Goal: Information Seeking & Learning: Learn about a topic

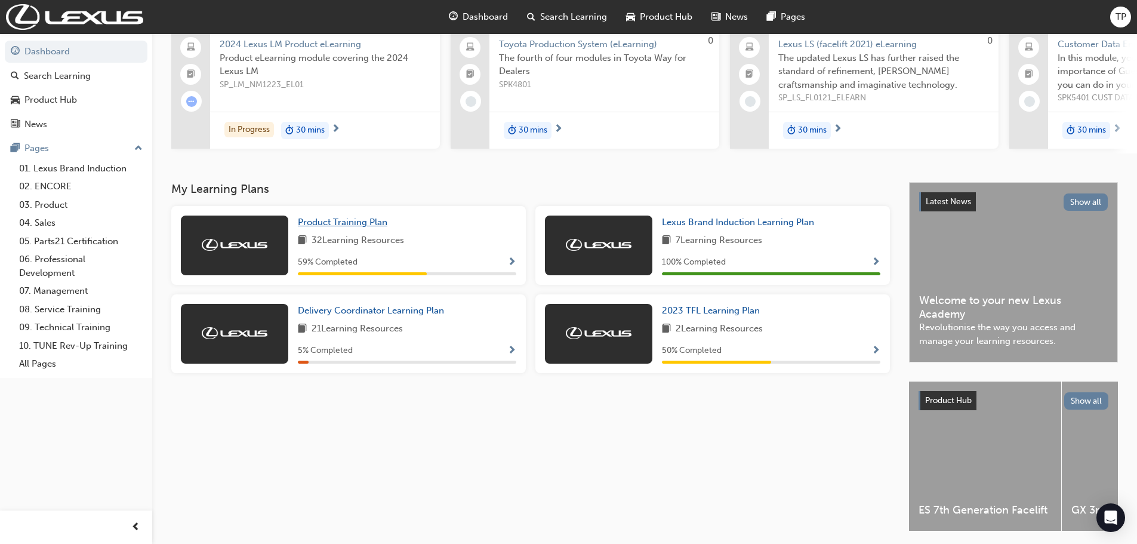
scroll to position [146, 0]
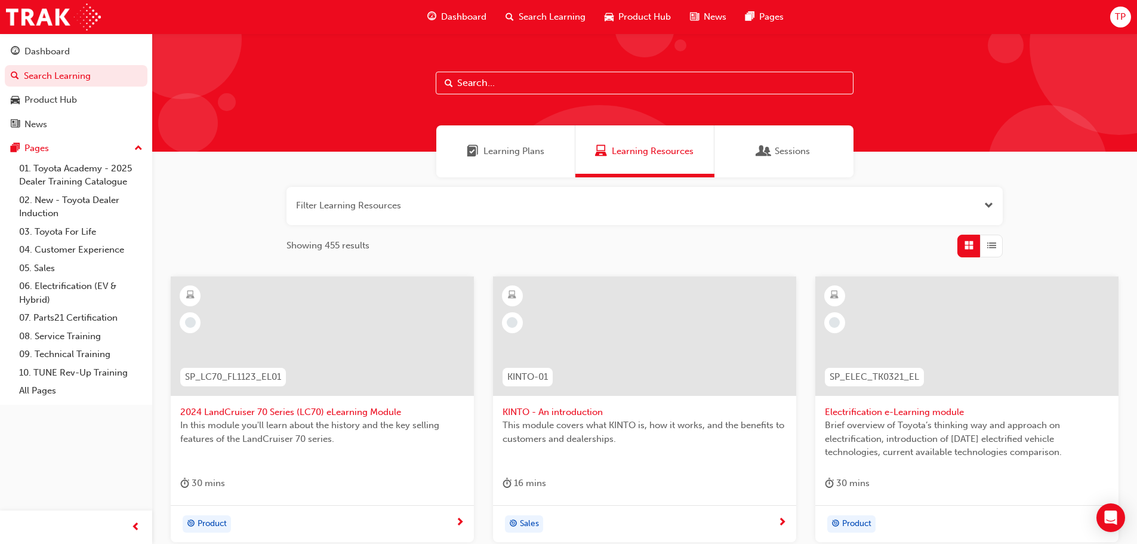
click at [332, 414] on span "2024 LandCruiser 70 Series (LC70) eLearning Module" at bounding box center [322, 412] width 284 height 14
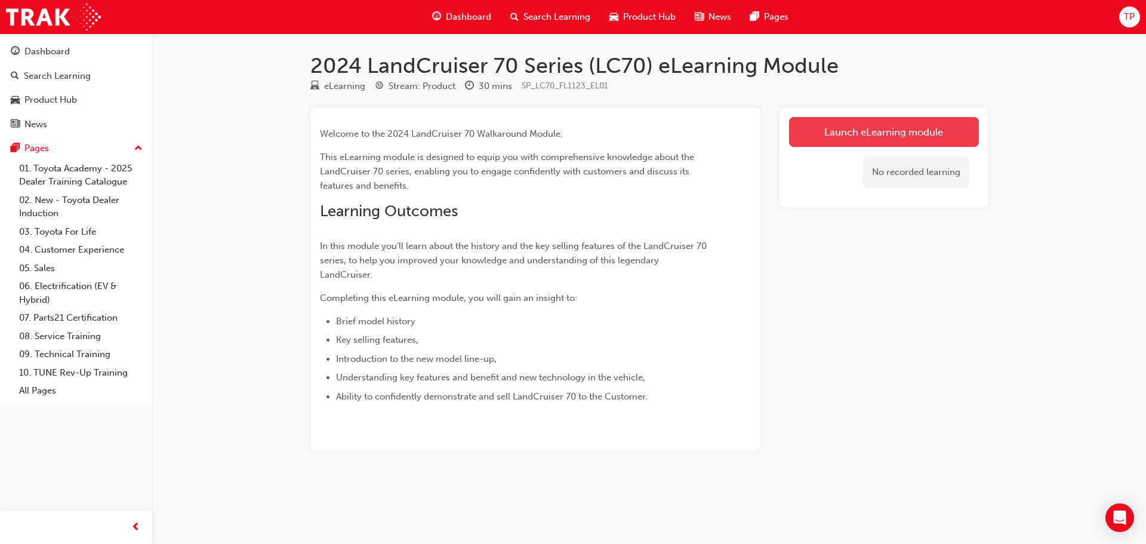
click at [846, 135] on link "Launch eLearning module" at bounding box center [884, 132] width 190 height 30
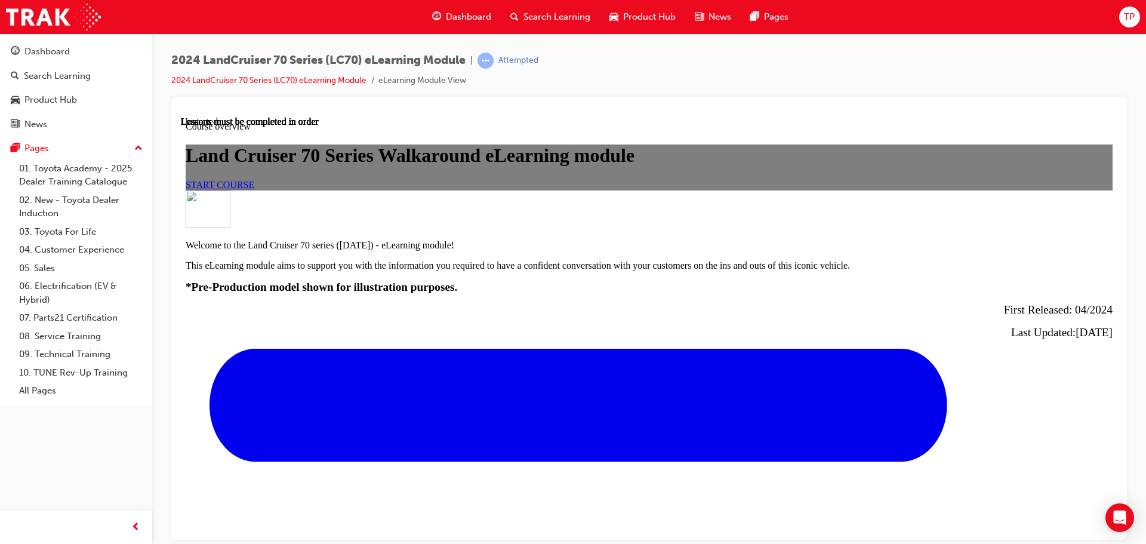
scroll to position [239, 0]
click at [254, 189] on span "START COURSE" at bounding box center [220, 184] width 69 height 10
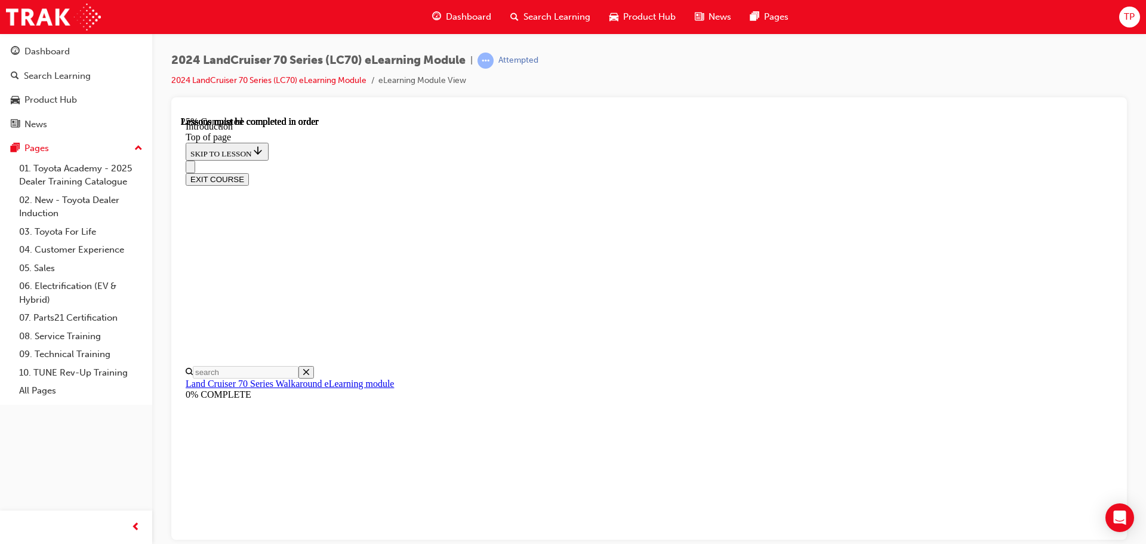
scroll to position [591, 0]
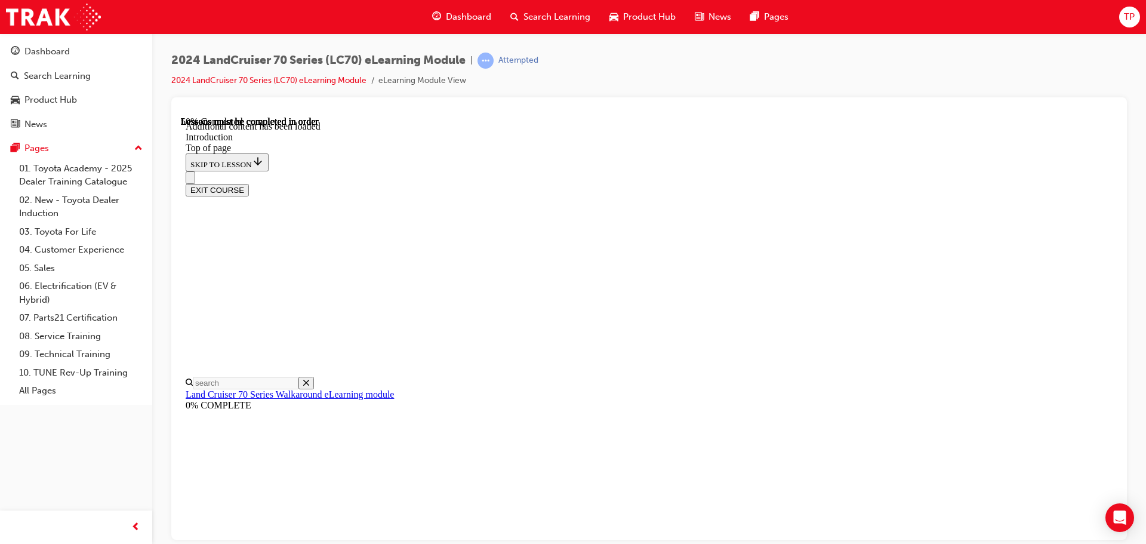
drag, startPoint x: 941, startPoint y: 313, endPoint x: 940, endPoint y: 321, distance: 7.8
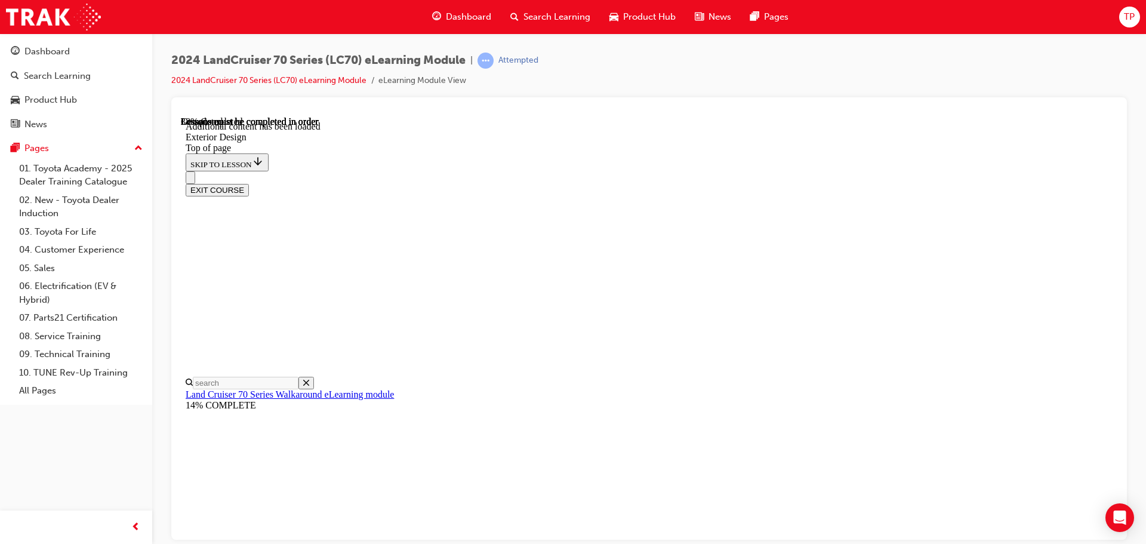
scroll to position [867, 0]
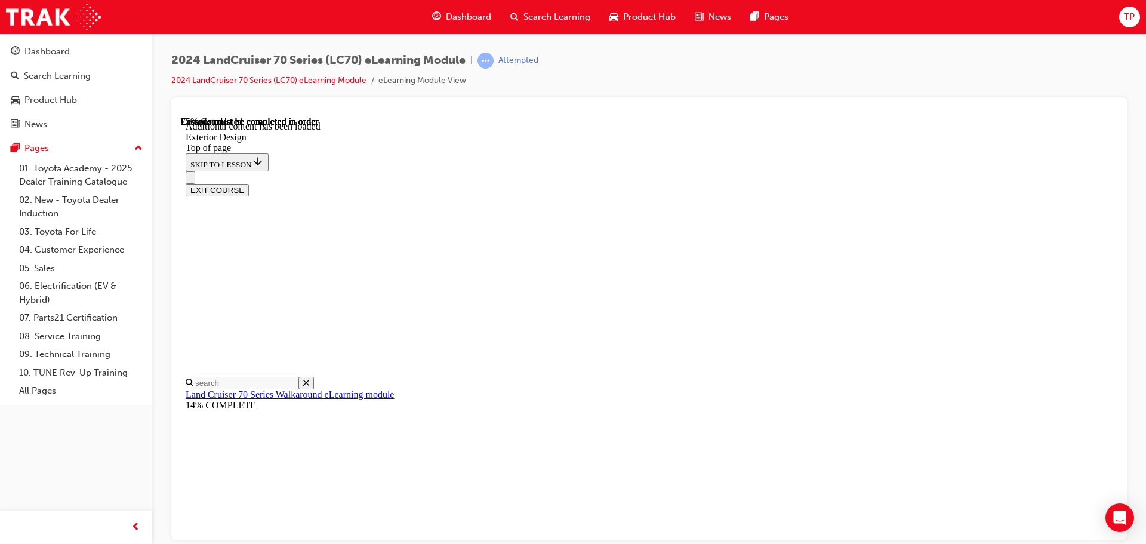
scroll to position [1251, 0]
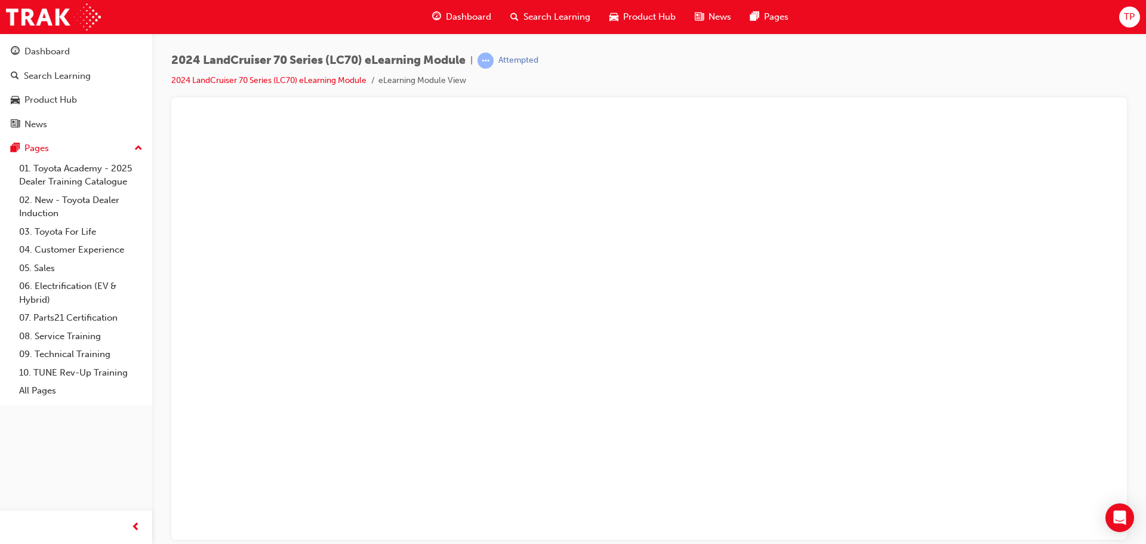
click at [969, 350] on button "Unzoom image" at bounding box center [649, 327] width 936 height 423
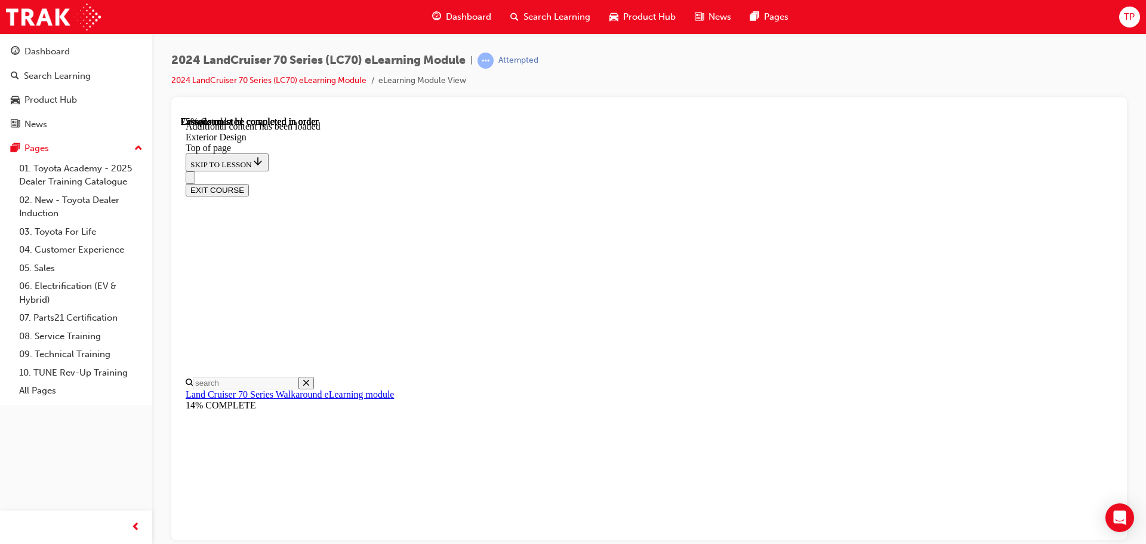
scroll to position [64, 0]
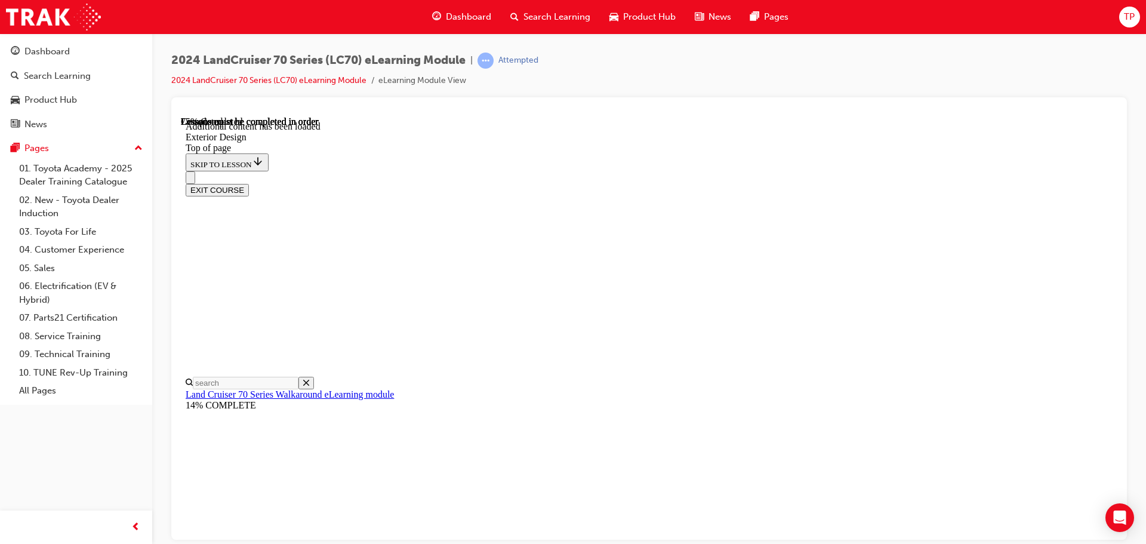
scroll to position [474, 0]
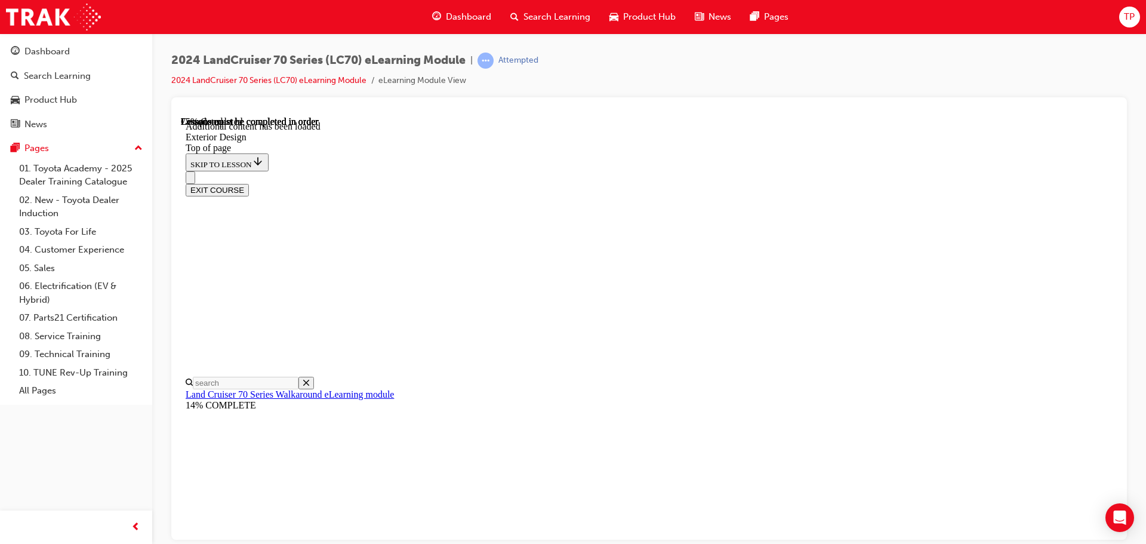
scroll to position [381, 0]
drag, startPoint x: 942, startPoint y: 199, endPoint x: 739, endPoint y: 237, distance: 207.0
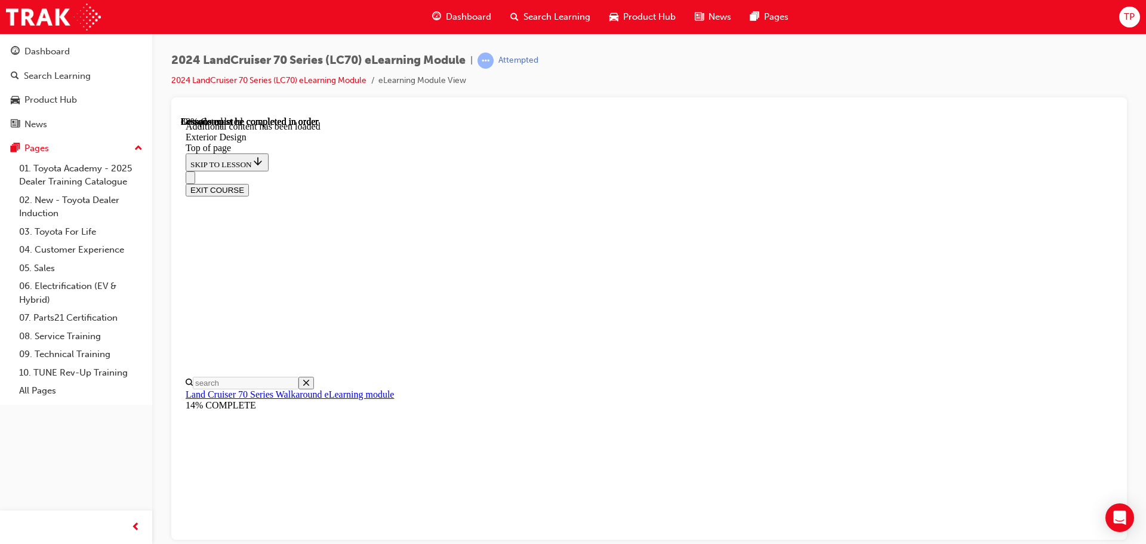
scroll to position [1368, 0]
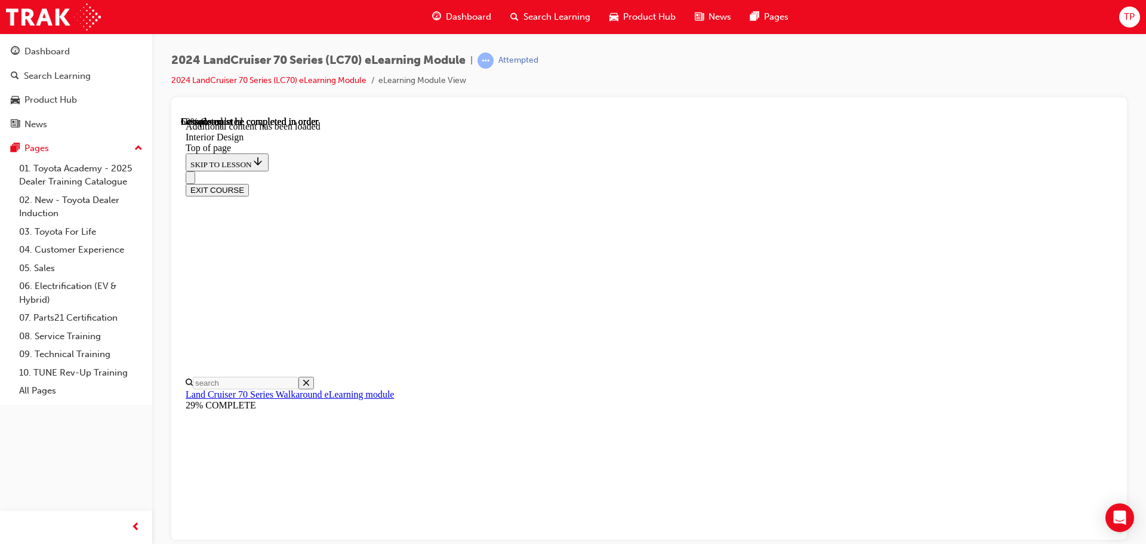
scroll to position [196, 0]
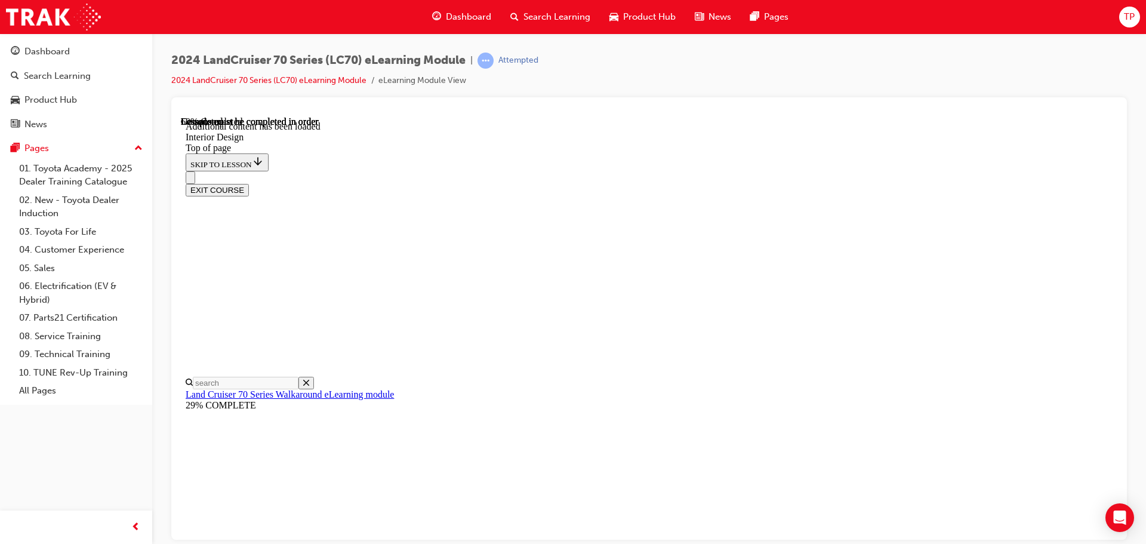
scroll to position [0, 0]
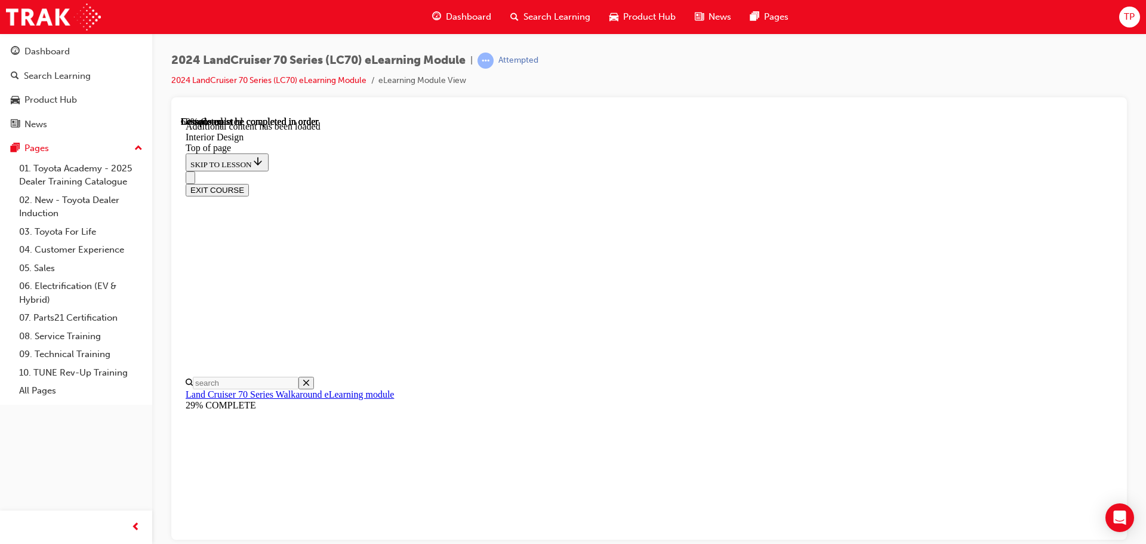
drag, startPoint x: 676, startPoint y: 223, endPoint x: 730, endPoint y: 381, distance: 167.2
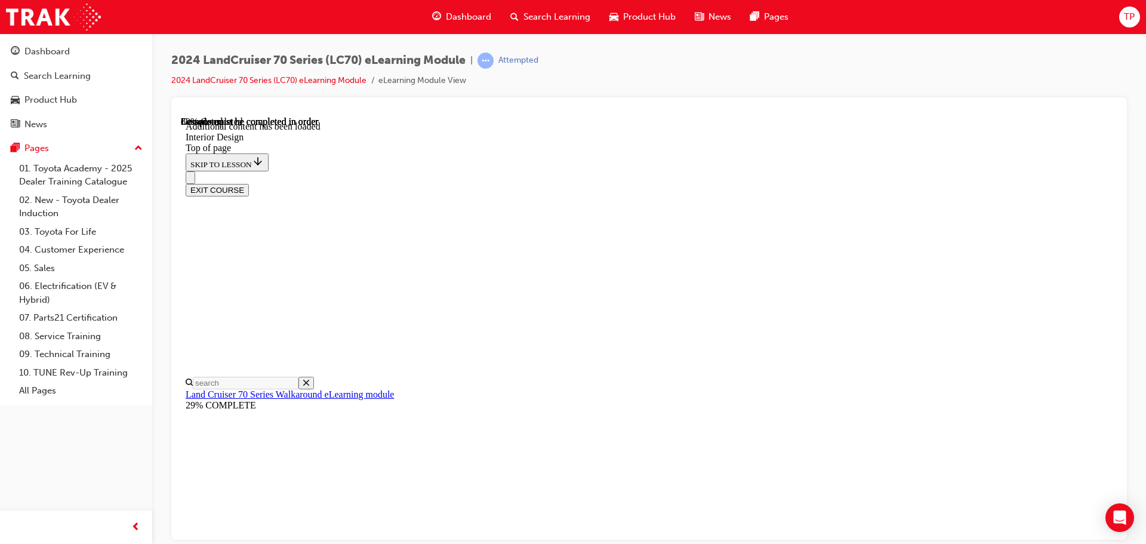
scroll to position [739, 0]
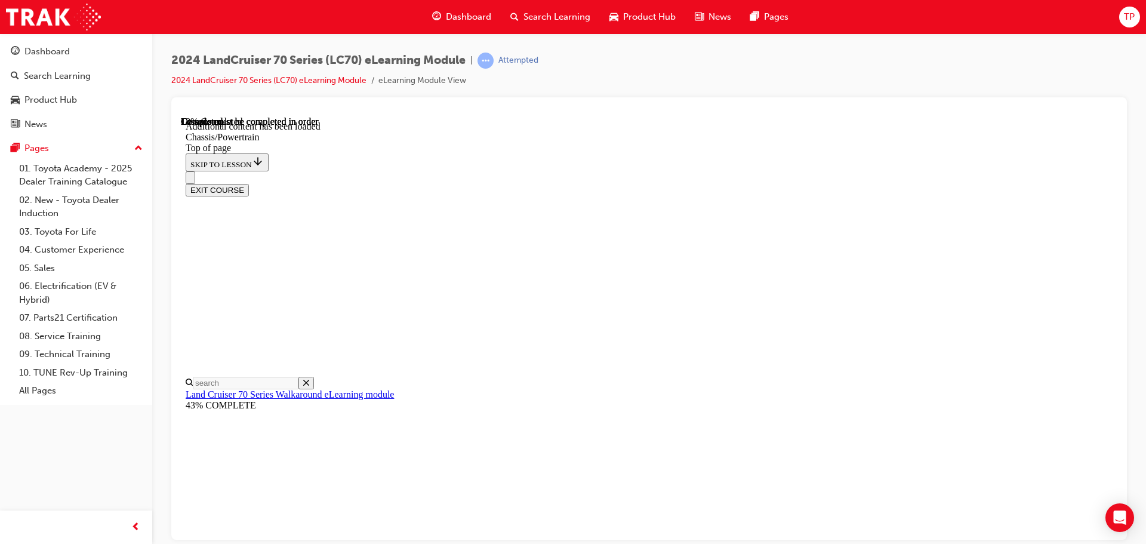
click at [852, 113] on div at bounding box center [649, 112] width 936 height 10
click at [850, 171] on div "EXIT COURSE" at bounding box center [645, 183] width 918 height 25
click at [920, 171] on div "EXIT COURSE" at bounding box center [645, 183] width 918 height 25
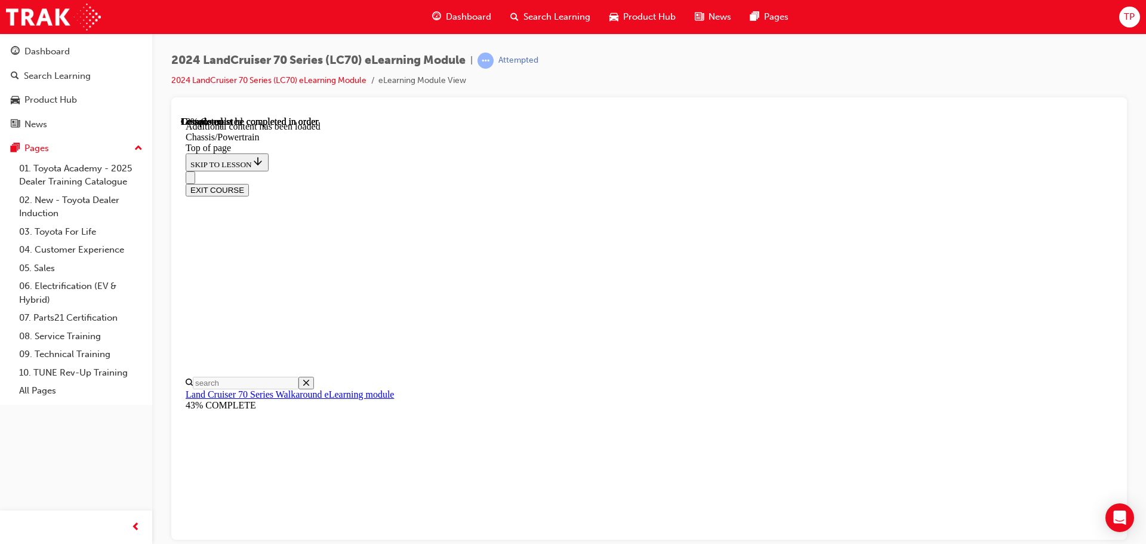
drag, startPoint x: 752, startPoint y: 275, endPoint x: 767, endPoint y: 332, distance: 58.6
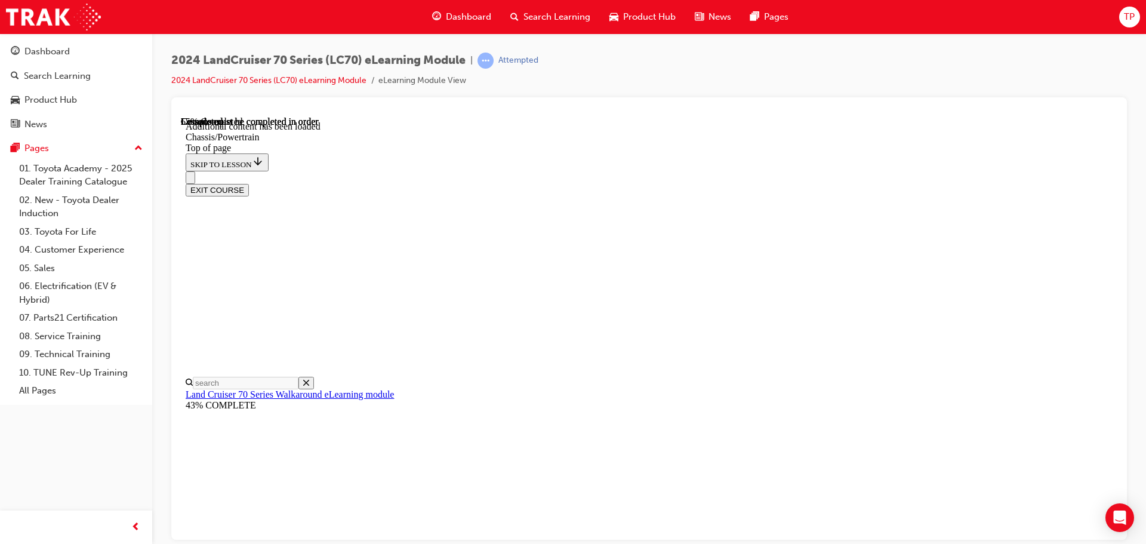
scroll to position [1366, 0]
drag, startPoint x: 1015, startPoint y: 368, endPoint x: 1065, endPoint y: 400, distance: 58.8
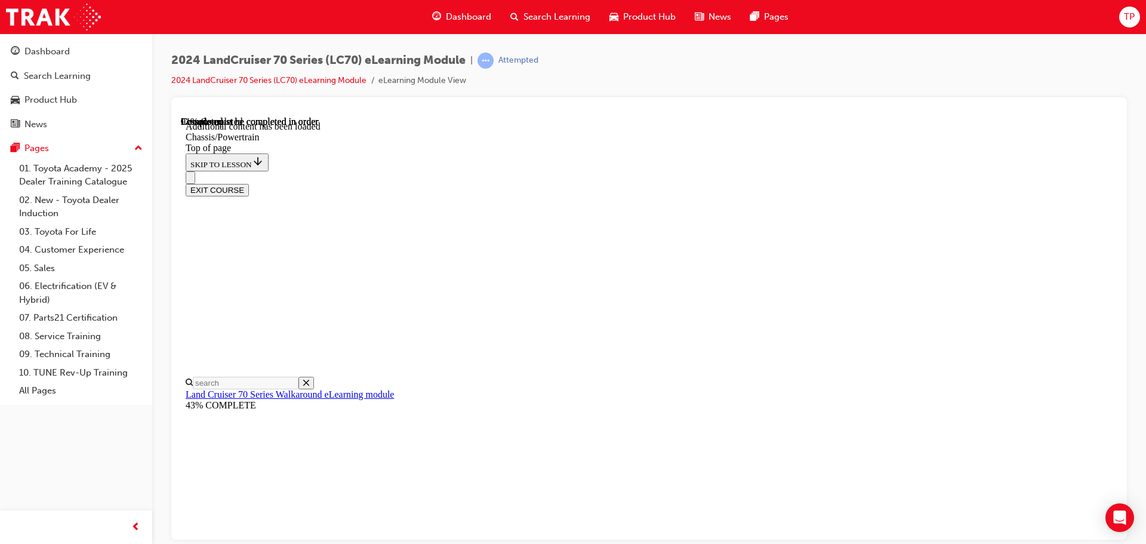
scroll to position [2399, 0]
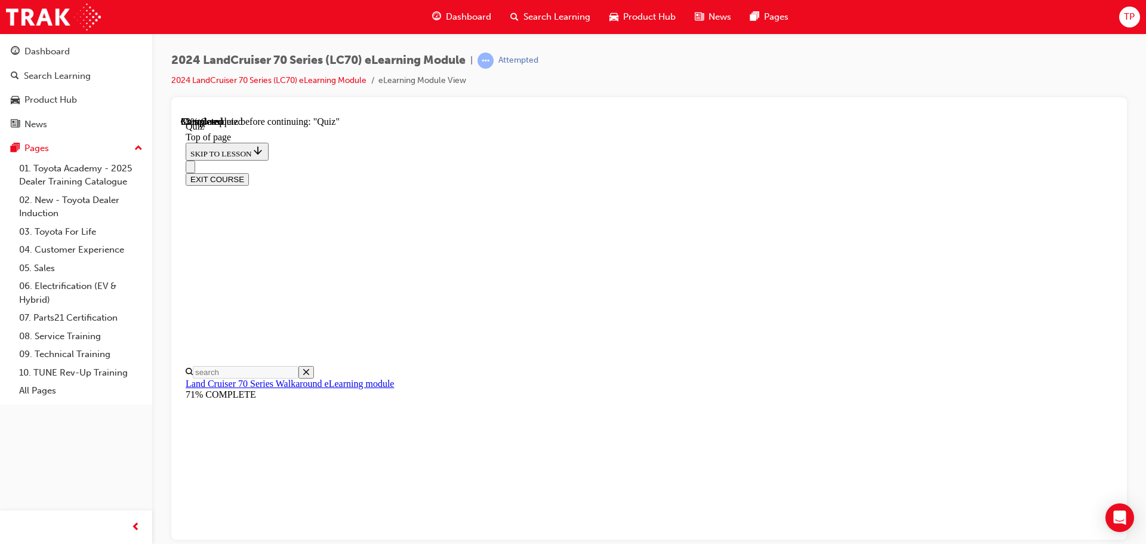
scroll to position [156, 0]
drag, startPoint x: 683, startPoint y: 278, endPoint x: 685, endPoint y: 285, distance: 7.5
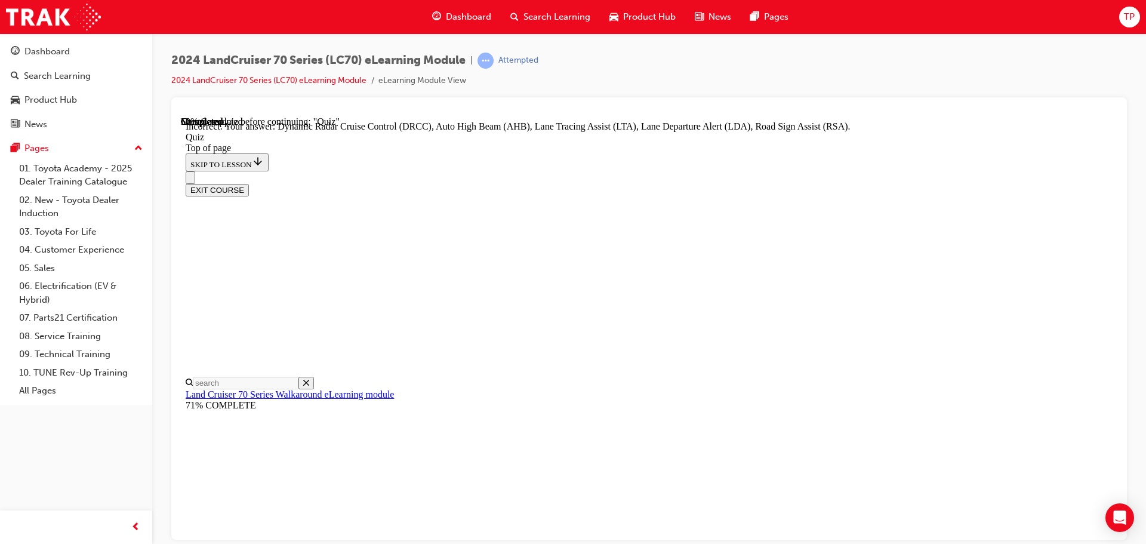
scroll to position [249, 0]
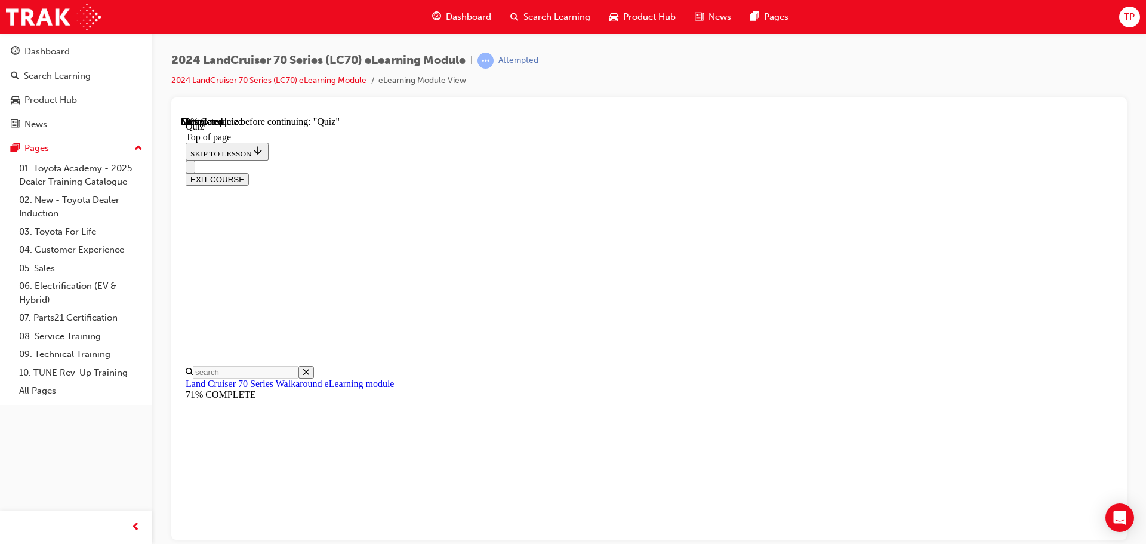
drag, startPoint x: 556, startPoint y: 398, endPoint x: 560, endPoint y: 420, distance: 21.9
drag, startPoint x: 560, startPoint y: 420, endPoint x: 546, endPoint y: 310, distance: 110.7
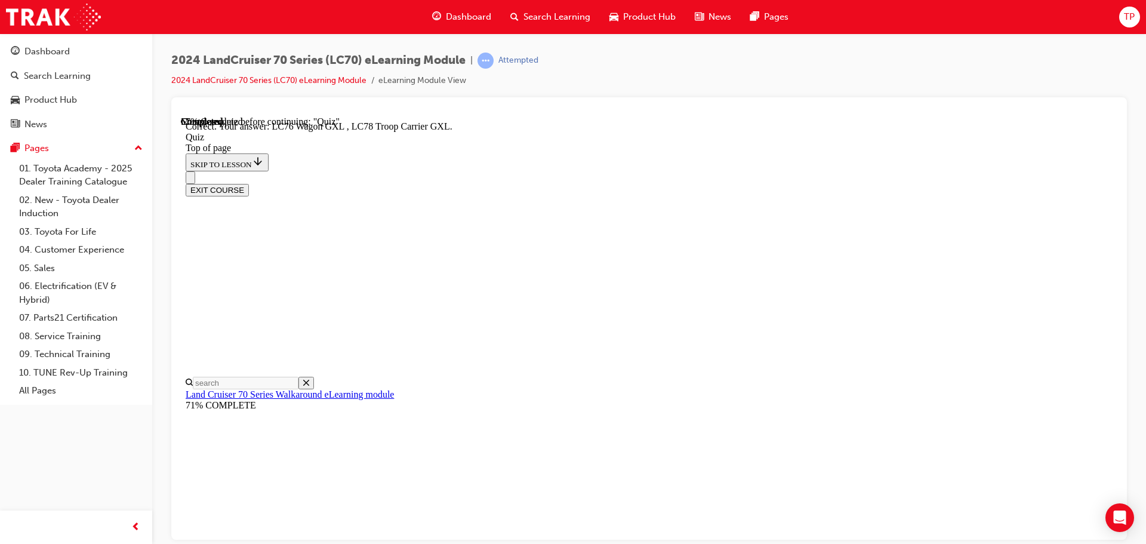
scroll to position [309, 0]
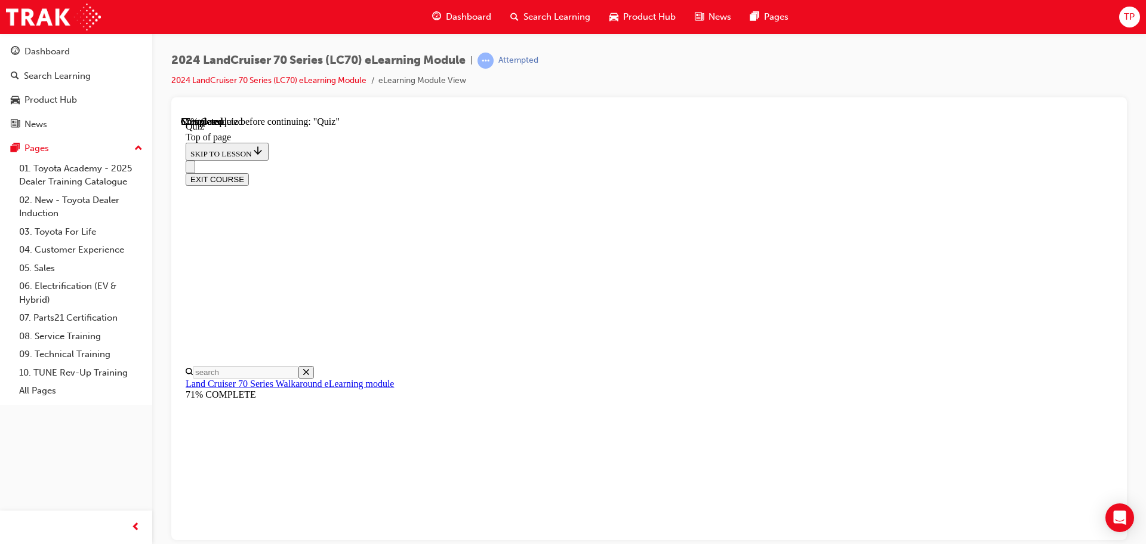
scroll to position [156, 0]
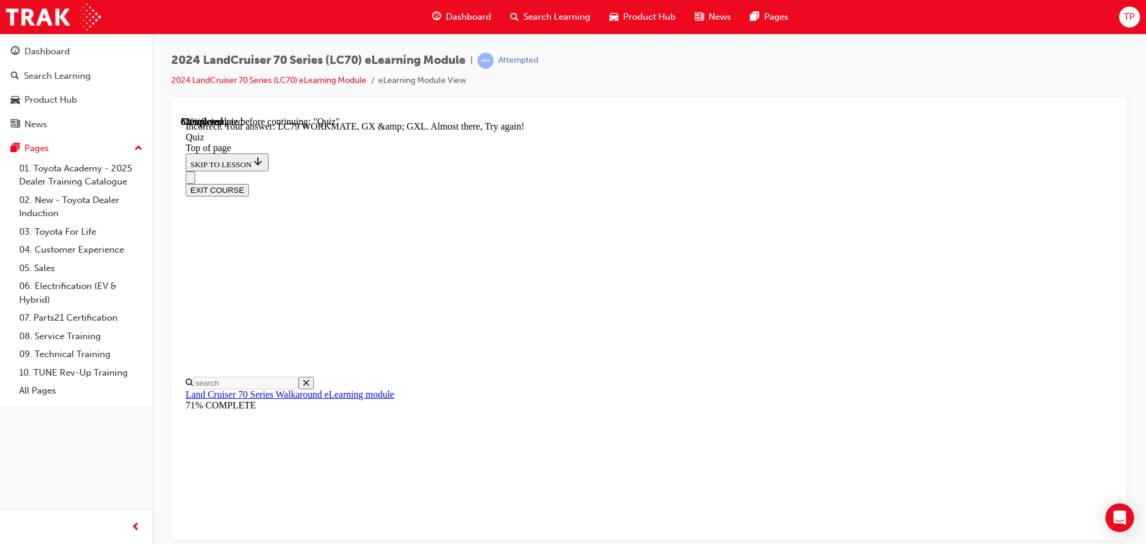
scroll to position [303, 0]
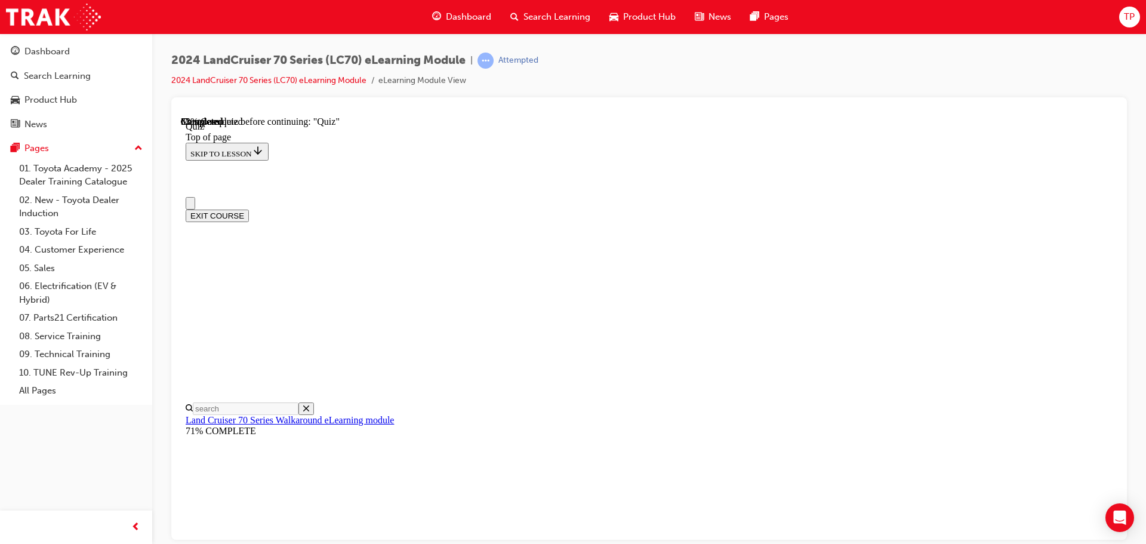
scroll to position [119, 0]
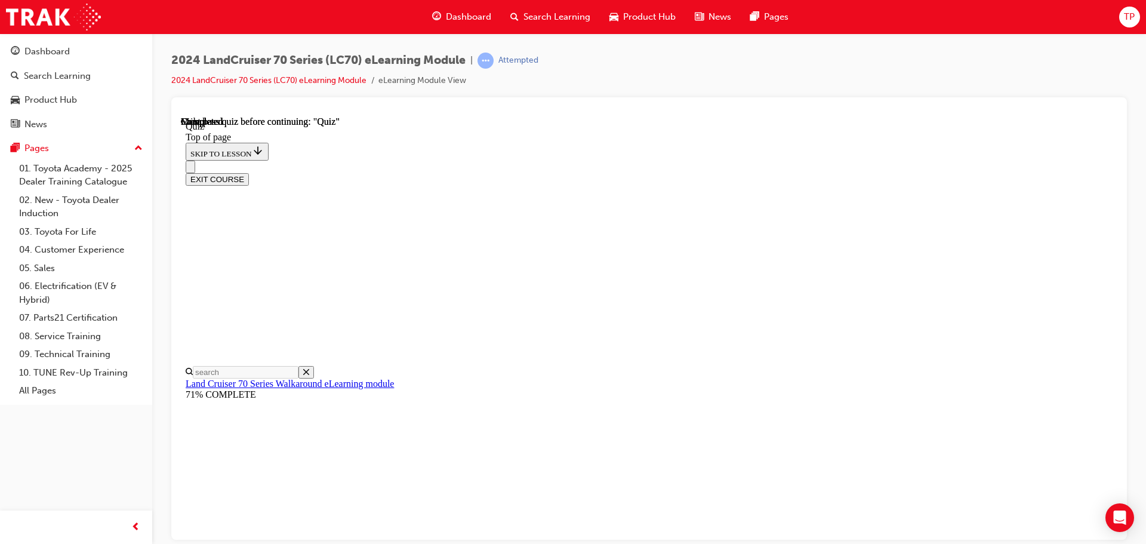
scroll to position [225, 0]
